Goal: Task Accomplishment & Management: Use online tool/utility

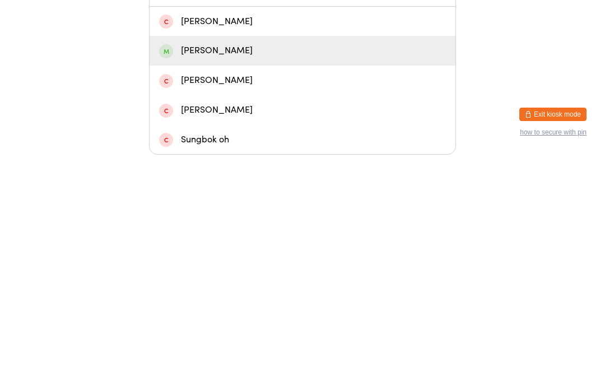
type input "[PERSON_NAME]"
click at [238, 268] on div "[PERSON_NAME]" at bounding box center [302, 275] width 287 height 15
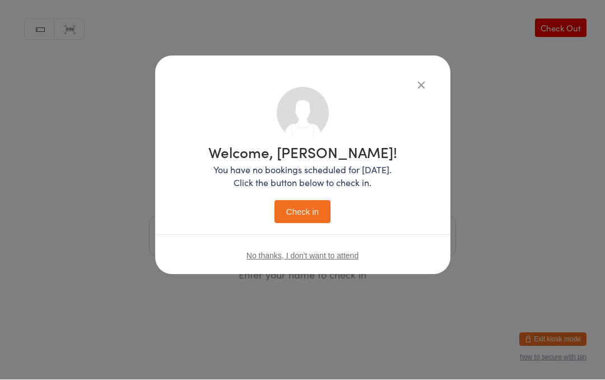
click at [305, 211] on button "Check in" at bounding box center [303, 212] width 56 height 23
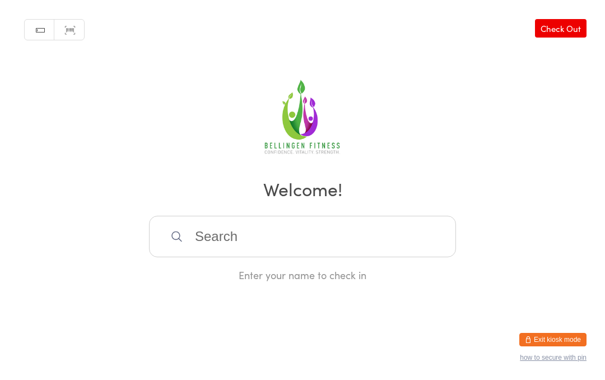
click at [208, 243] on input "search" at bounding box center [302, 236] width 307 height 41
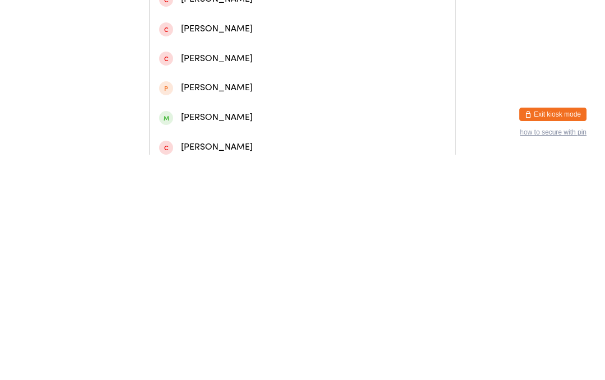
type input "[PERSON_NAME]"
click at [221, 114] on div "[PERSON_NAME]" at bounding box center [302, 106] width 287 height 15
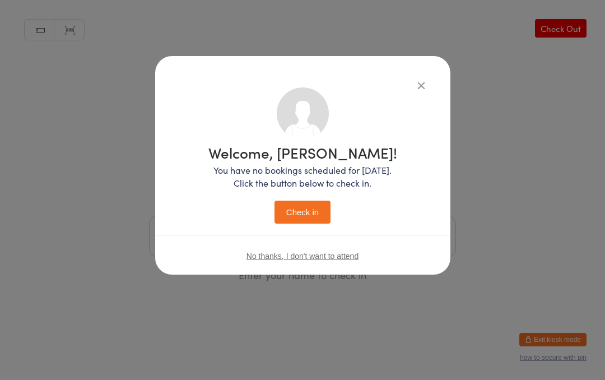
click at [308, 210] on button "Check in" at bounding box center [303, 212] width 56 height 23
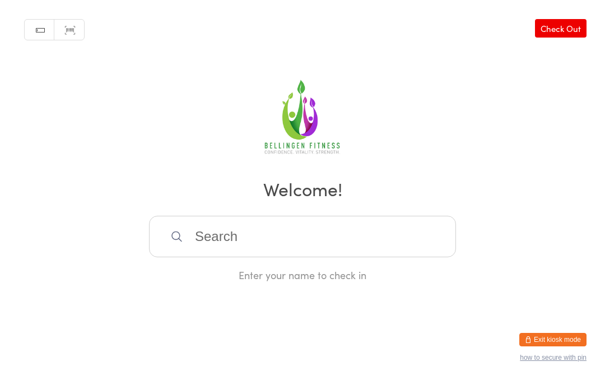
click at [204, 234] on input "search" at bounding box center [302, 236] width 307 height 41
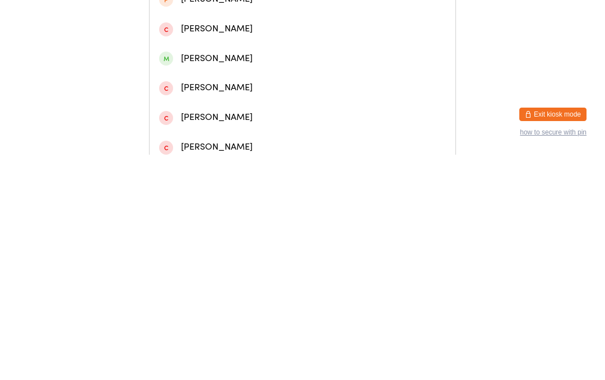
type input "[PERSON_NAME]"
click at [258, 53] on div "[PERSON_NAME]" at bounding box center [302, 47] width 287 height 15
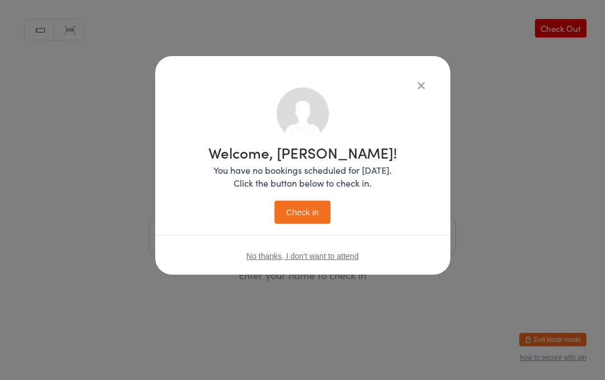
click at [314, 215] on button "Check in" at bounding box center [303, 212] width 56 height 23
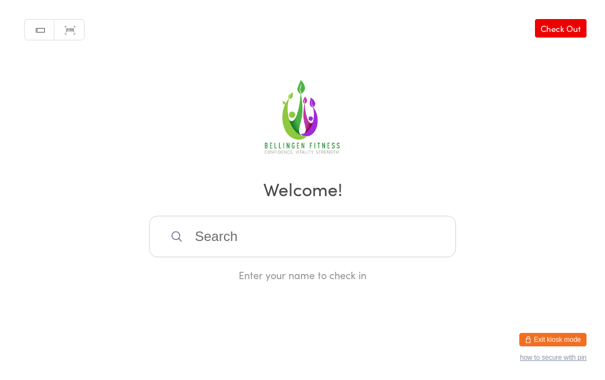
click at [231, 251] on input "search" at bounding box center [302, 236] width 307 height 41
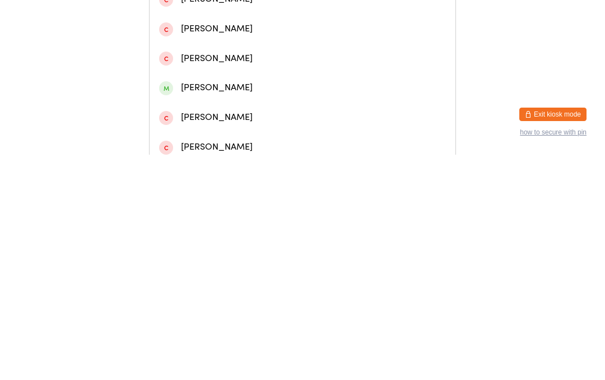
type input "[PERSON_NAME]"
click at [233, 114] on div "[PERSON_NAME]" at bounding box center [302, 106] width 287 height 15
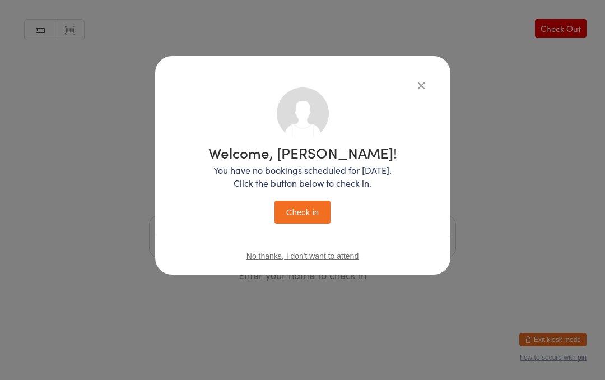
click at [298, 211] on button "Check in" at bounding box center [303, 212] width 56 height 23
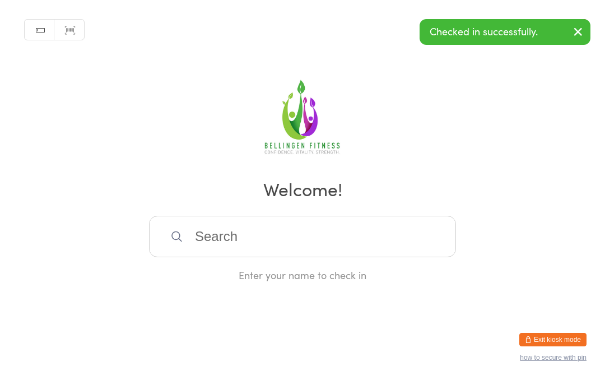
click at [360, 256] on input "search" at bounding box center [302, 236] width 307 height 41
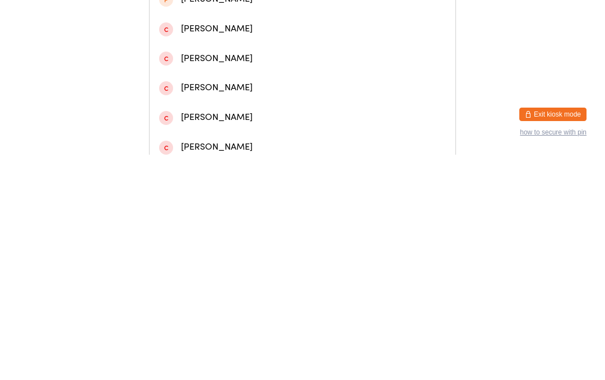
type input "[PERSON_NAME]"
click at [341, 55] on div "[PERSON_NAME]" at bounding box center [302, 47] width 287 height 15
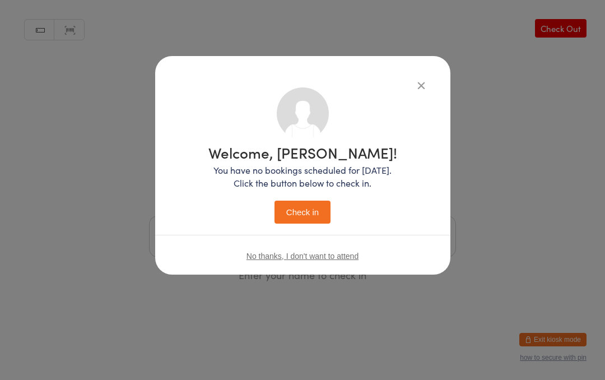
click at [291, 211] on button "Check in" at bounding box center [303, 212] width 56 height 23
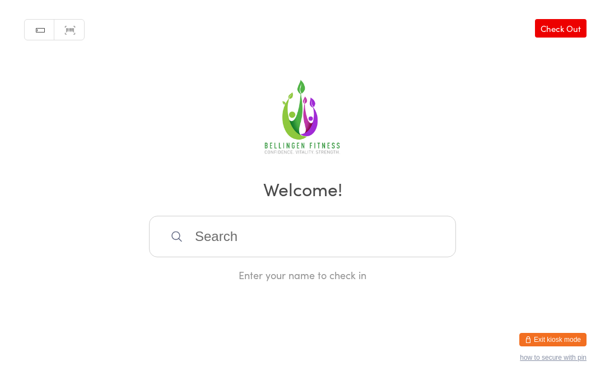
click at [207, 244] on input "search" at bounding box center [302, 236] width 307 height 41
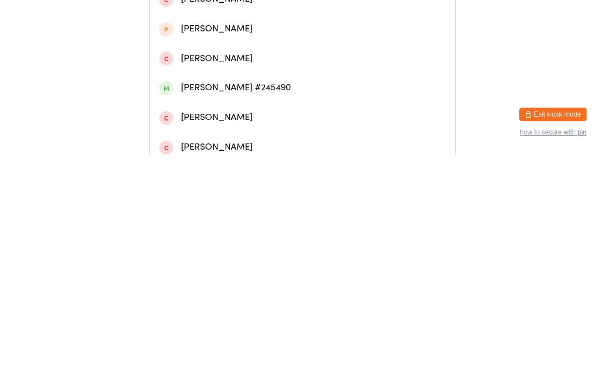
type input "[PERSON_NAME]"
click at [216, 55] on div "[PERSON_NAME]" at bounding box center [302, 47] width 287 height 15
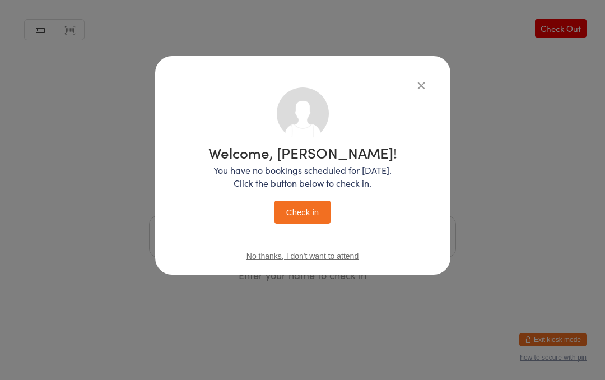
click at [301, 219] on button "Check in" at bounding box center [303, 212] width 56 height 23
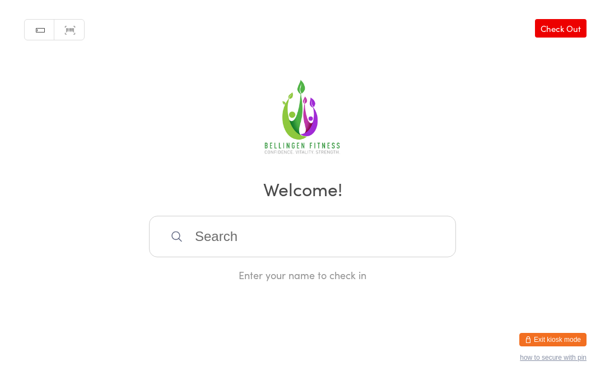
click at [345, 251] on input "search" at bounding box center [302, 236] width 307 height 41
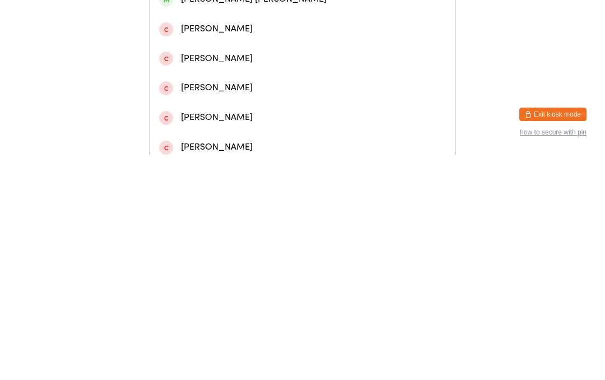
type input "Janard"
click at [312, 49] on div "[PERSON_NAME]" at bounding box center [303, 47] width 306 height 30
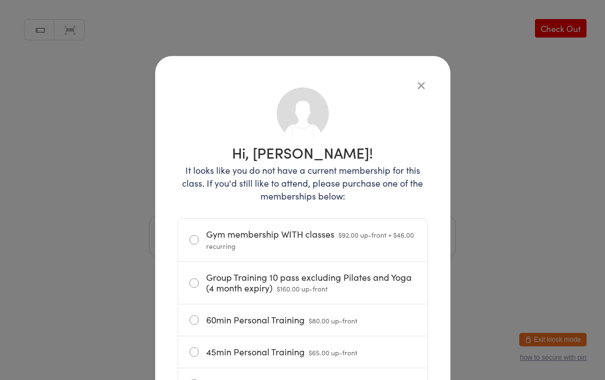
click at [419, 87] on icon "button" at bounding box center [421, 85] width 12 height 12
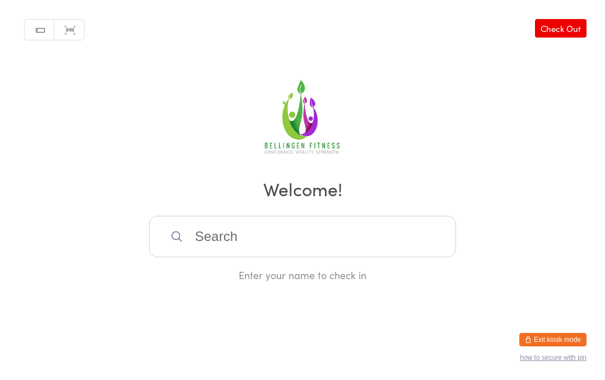
click at [227, 240] on input "search" at bounding box center [302, 236] width 307 height 41
